Goal: Transaction & Acquisition: Subscribe to service/newsletter

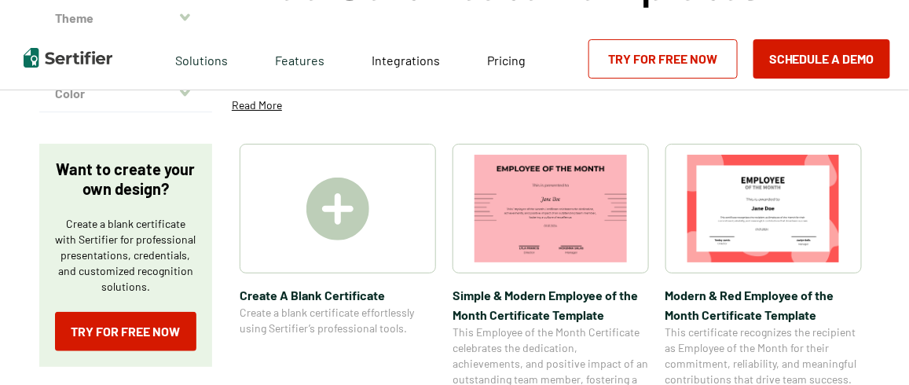
scroll to position [186, 0]
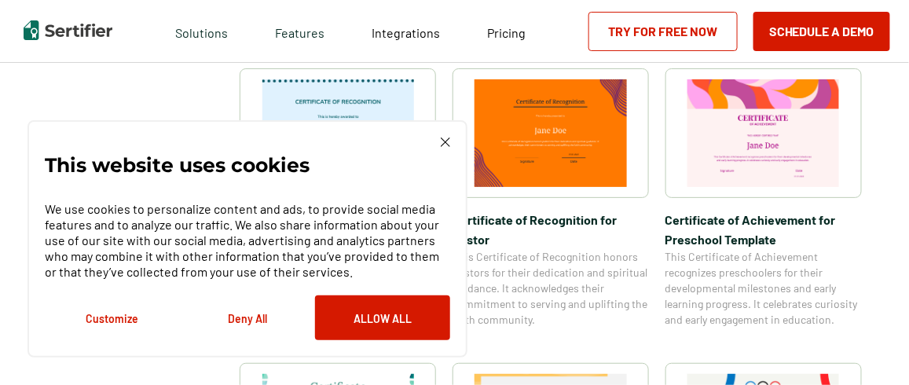
scroll to position [814, 0]
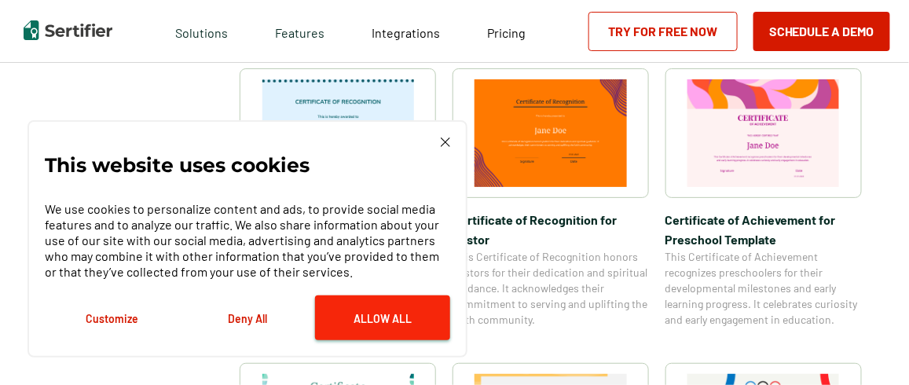
click at [393, 316] on button "Allow All" at bounding box center [382, 317] width 135 height 45
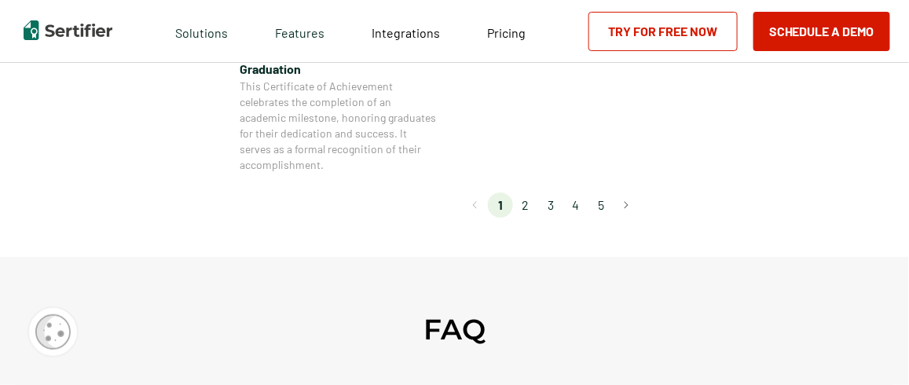
scroll to position [1573, 0]
click at [523, 217] on li "2" at bounding box center [525, 205] width 25 height 25
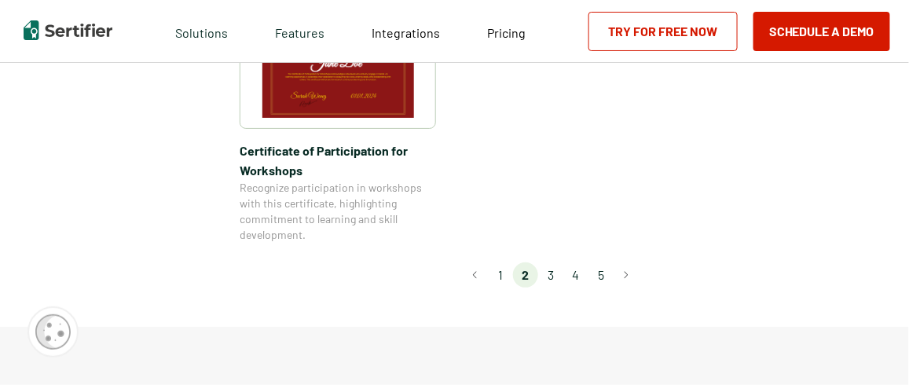
scroll to position [1507, 0]
click at [551, 262] on li "3" at bounding box center [550, 274] width 25 height 25
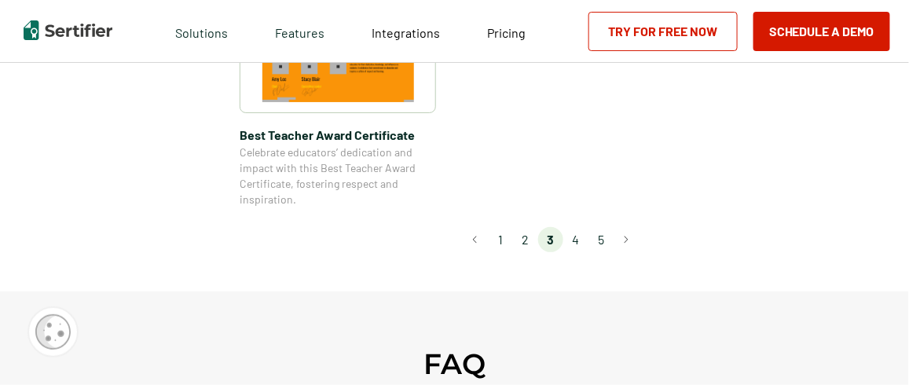
scroll to position [1335, 0]
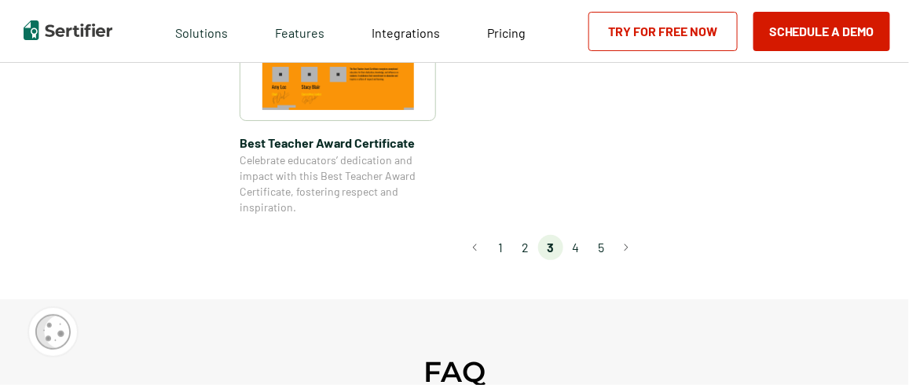
click at [575, 245] on li "4" at bounding box center [575, 247] width 25 height 25
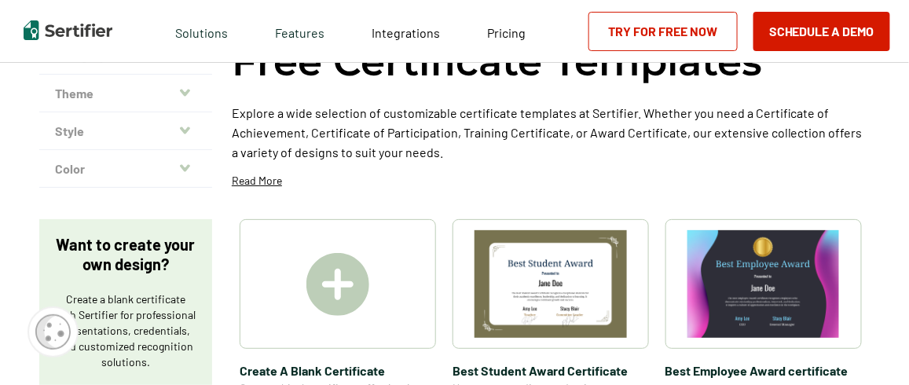
scroll to position [106, 0]
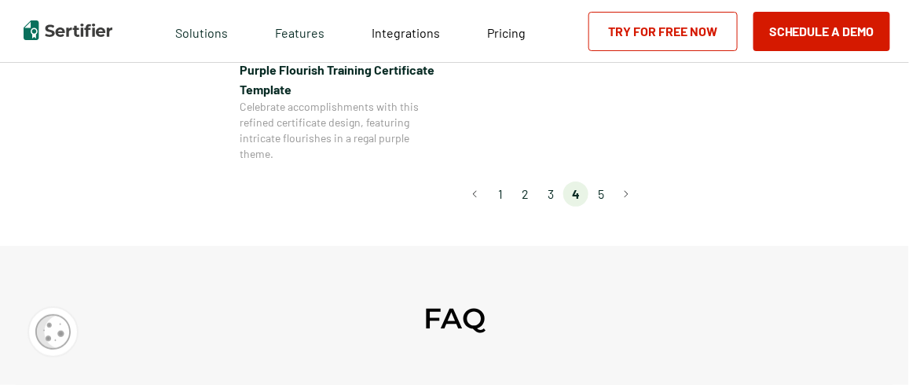
click at [605, 196] on li "5" at bounding box center [600, 193] width 25 height 25
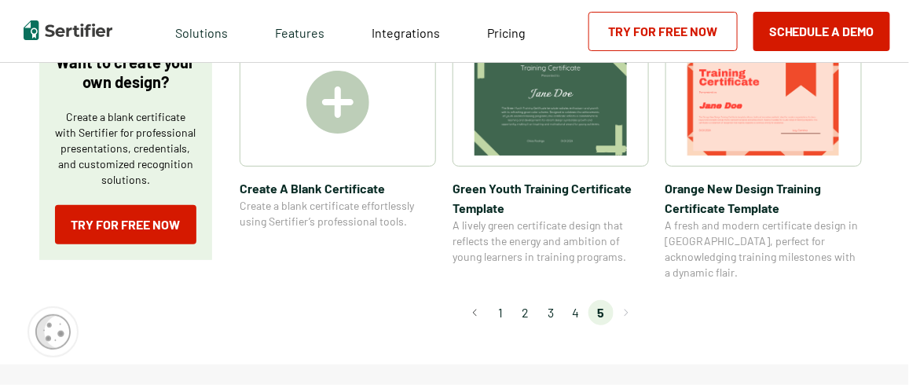
scroll to position [282, 0]
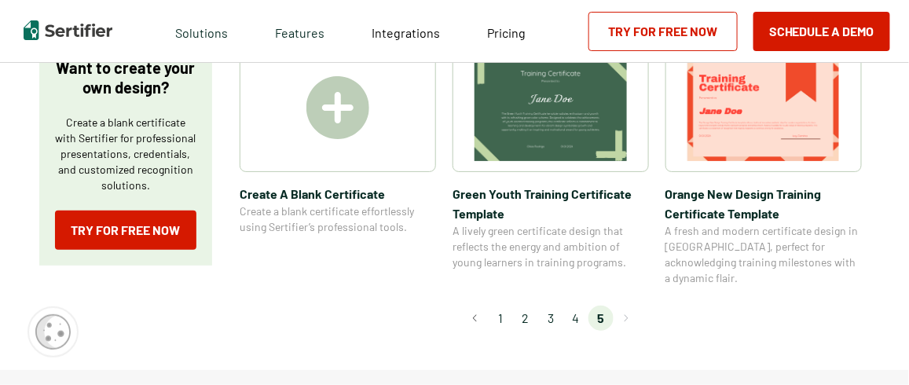
click at [527, 306] on li "2" at bounding box center [525, 318] width 25 height 25
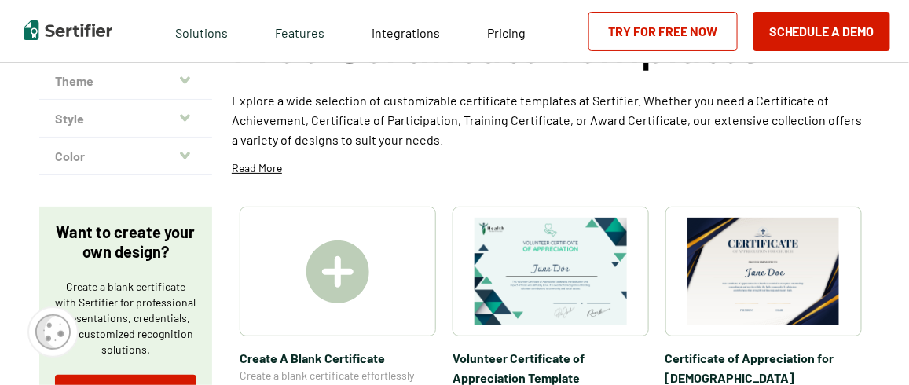
scroll to position [119, 0]
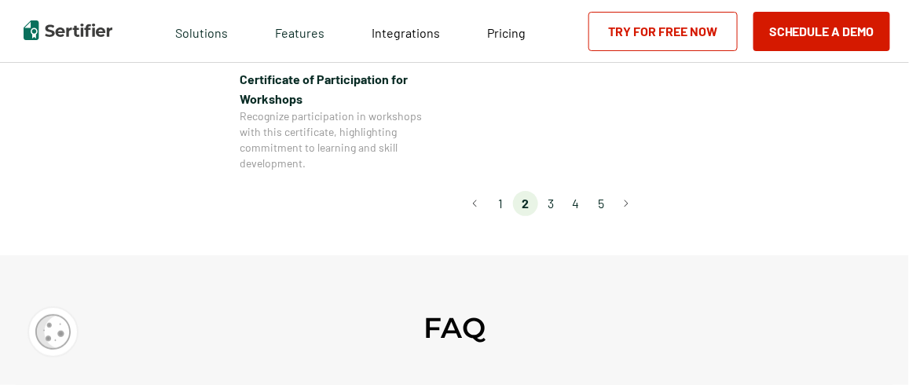
click at [503, 191] on li "1" at bounding box center [500, 203] width 25 height 25
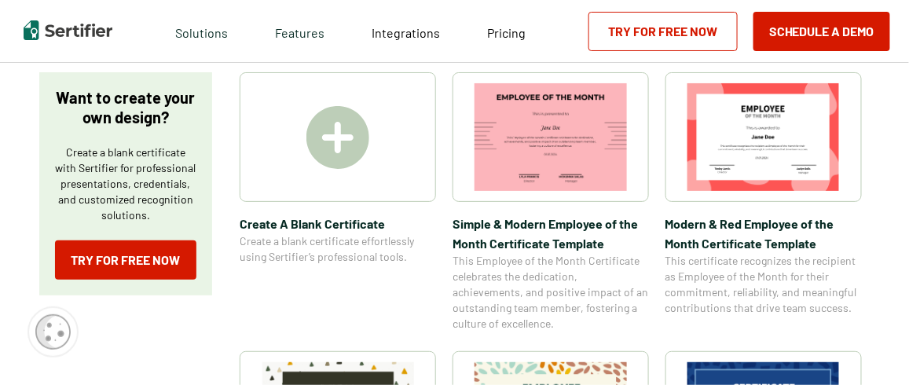
scroll to position [250, 0]
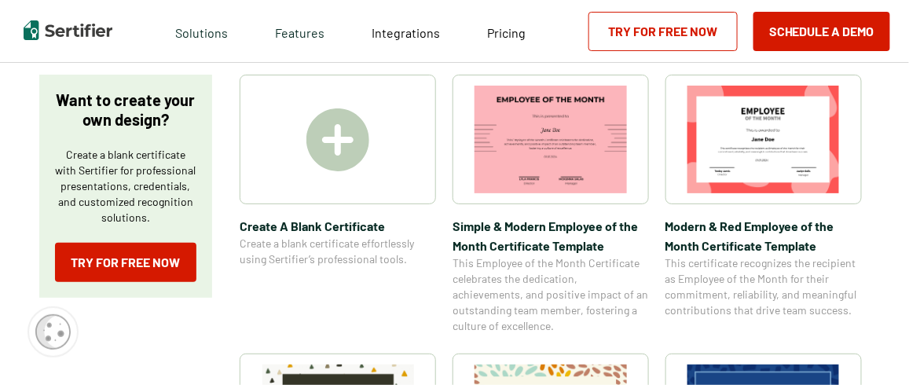
click at [342, 131] on img at bounding box center [337, 139] width 63 height 63
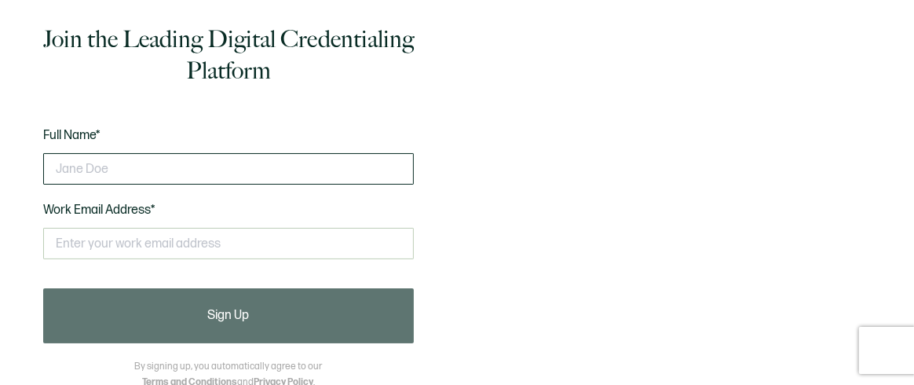
click at [69, 164] on input "text" at bounding box center [228, 168] width 371 height 31
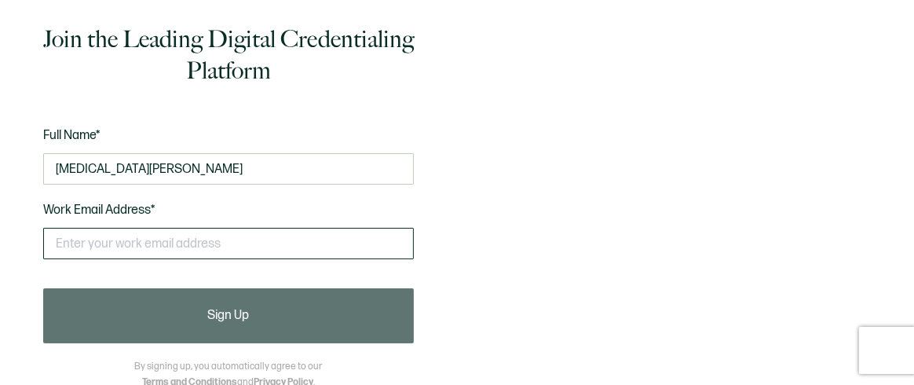
type input "Yasmin Alburquerque"
click at [96, 246] on input "text" at bounding box center [228, 243] width 371 height 31
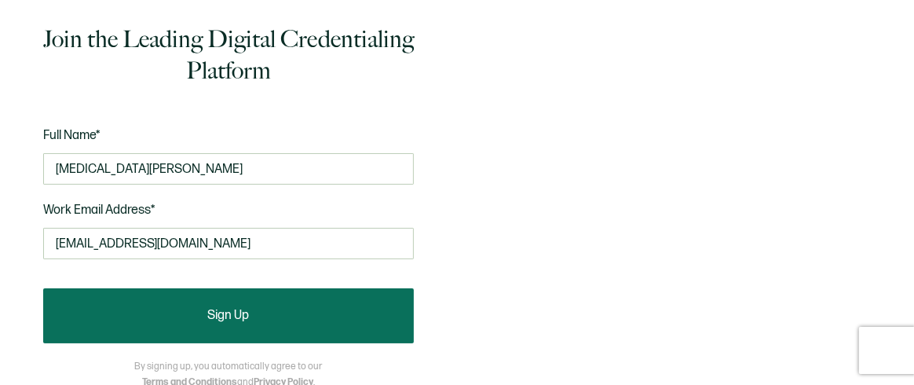
click at [232, 322] on span "Sign Up" at bounding box center [229, 315] width 42 height 13
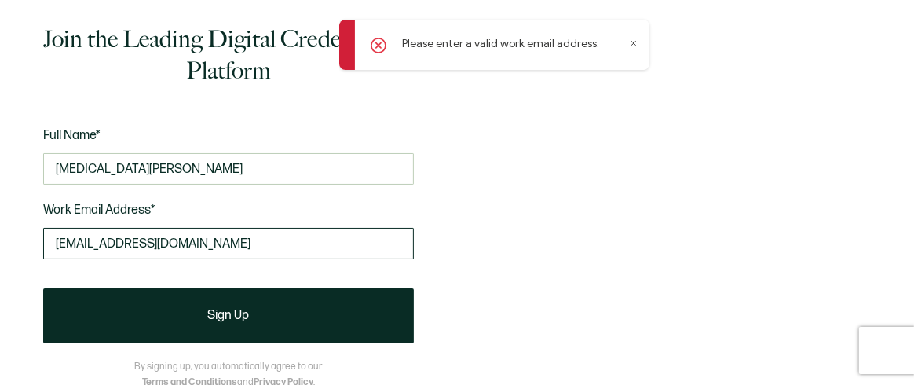
click at [245, 236] on input "yasminalburquerque97@yahoo.com" at bounding box center [228, 243] width 371 height 31
click at [293, 239] on input "yasminalburquerque97@yahoo.com" at bounding box center [228, 243] width 371 height 31
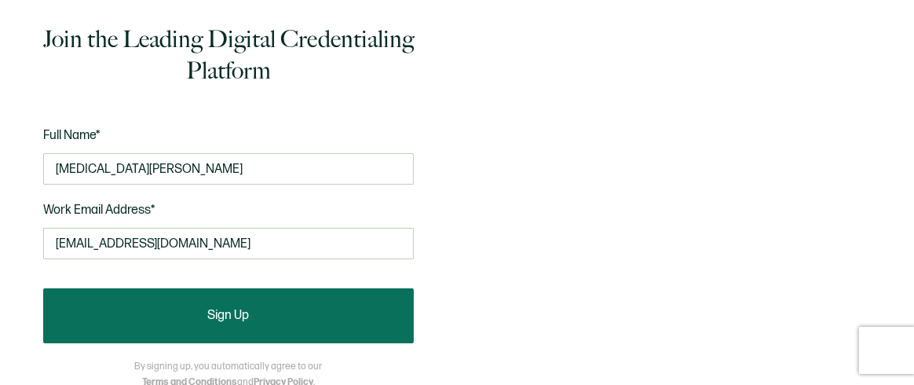
type input "yvasquez@dadeschools.net"
click at [248, 311] on span "Sign Up" at bounding box center [229, 315] width 42 height 13
